Goal: Task Accomplishment & Management: Complete application form

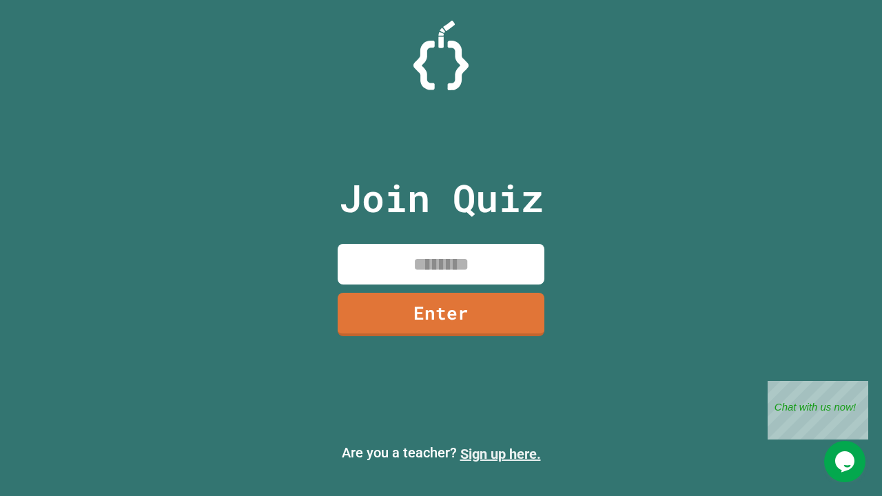
click at [500, 454] on link "Sign up here." at bounding box center [500, 454] width 81 height 17
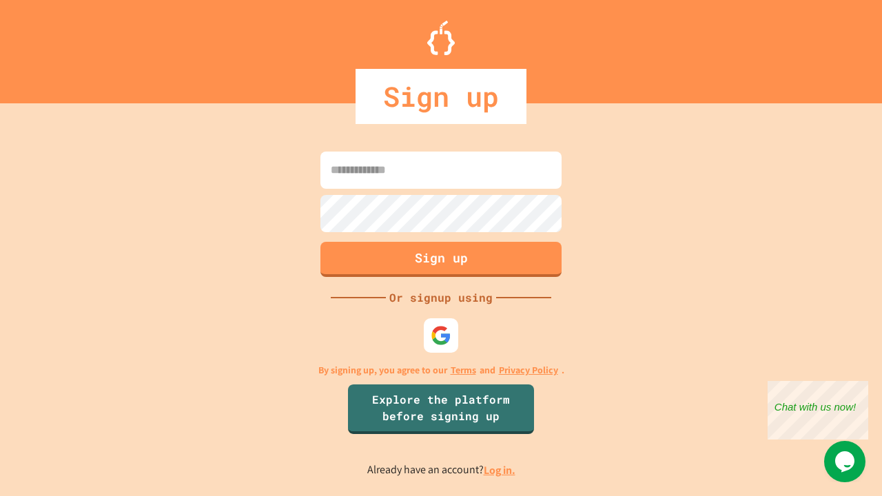
click at [500, 470] on link "Log in." at bounding box center [500, 470] width 32 height 14
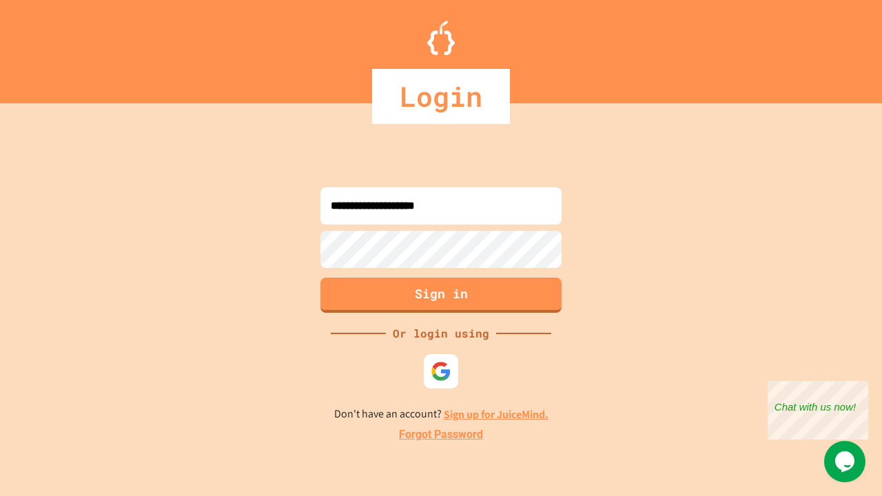
type input "**********"
